Goal: Information Seeking & Learning: Learn about a topic

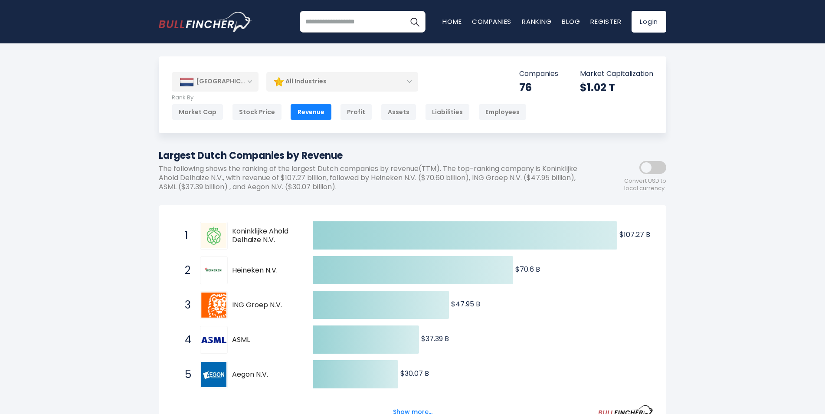
scroll to position [87, 0]
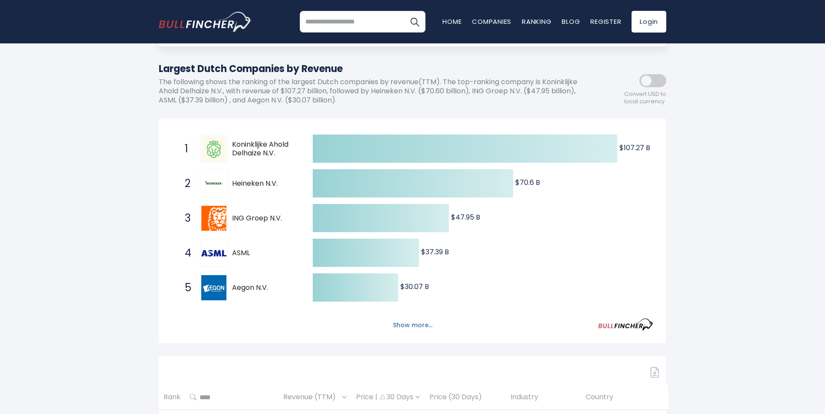
click at [414, 326] on button "Show more..." at bounding box center [413, 325] width 50 height 14
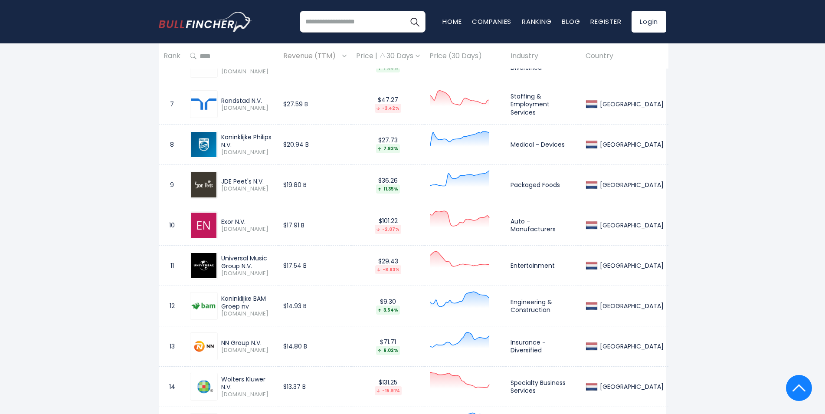
scroll to position [0, 0]
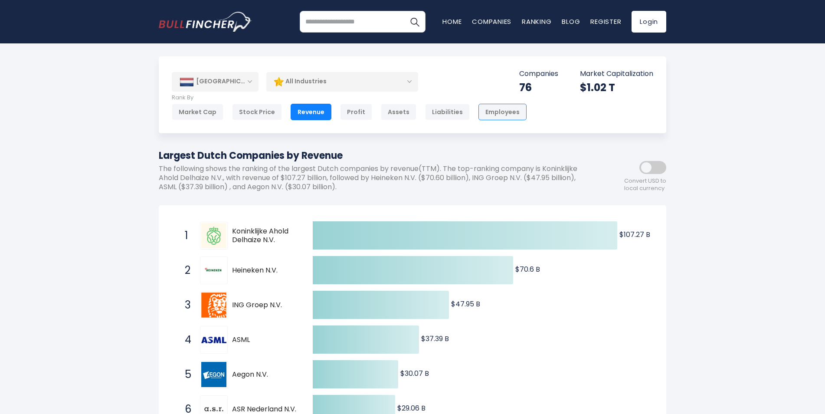
click at [483, 107] on div "Employees" at bounding box center [502, 112] width 48 height 16
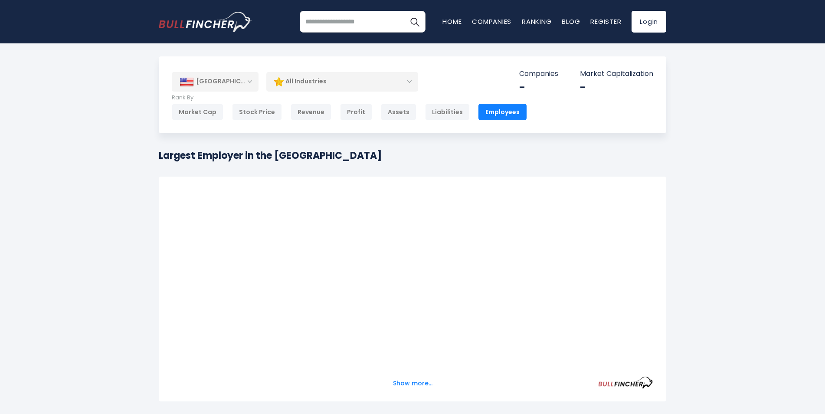
click at [219, 82] on div "[GEOGRAPHIC_DATA]" at bounding box center [215, 81] width 87 height 19
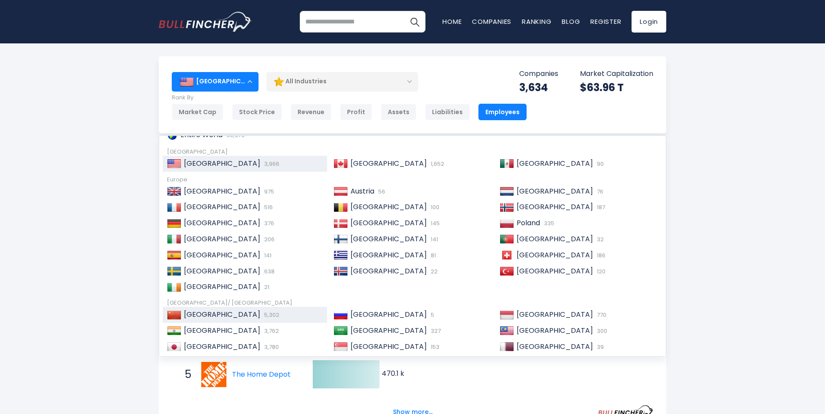
scroll to position [3, 0]
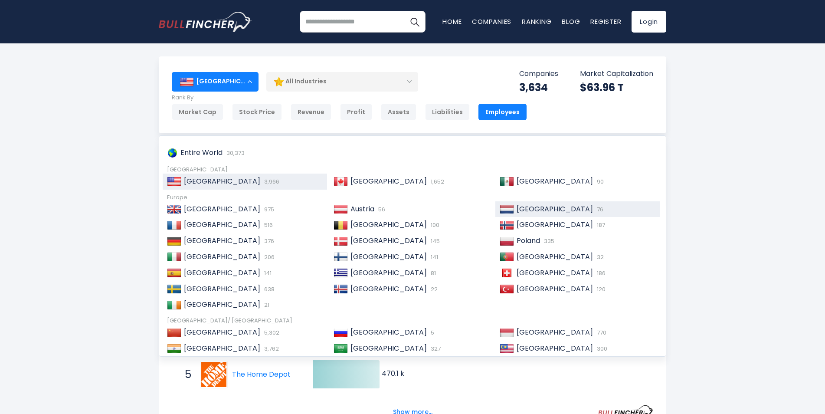
click at [524, 214] on div "Netherlands 76" at bounding box center [577, 209] width 164 height 16
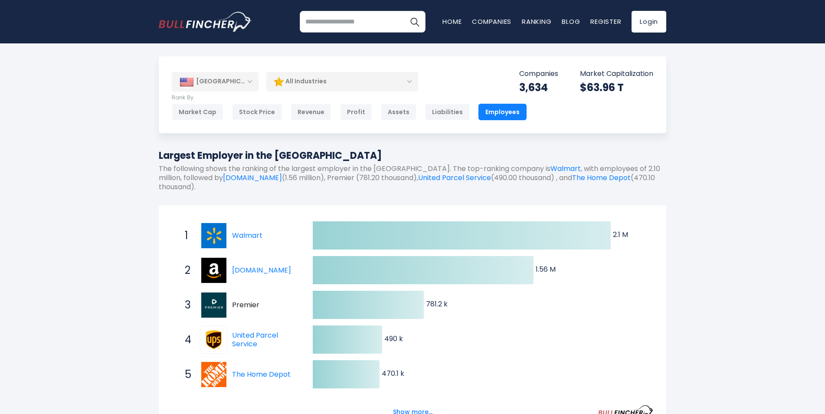
click at [215, 83] on div "[GEOGRAPHIC_DATA]" at bounding box center [215, 81] width 87 height 19
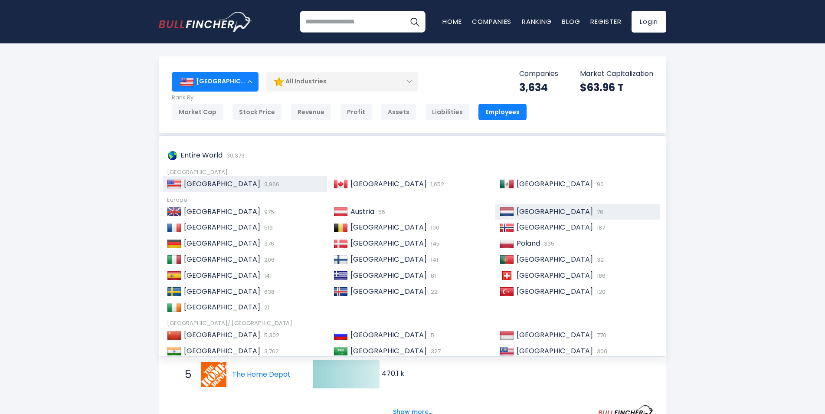
click at [525, 210] on span "[GEOGRAPHIC_DATA]" at bounding box center [555, 211] width 76 height 10
